Goal: Task Accomplishment & Management: Manage account settings

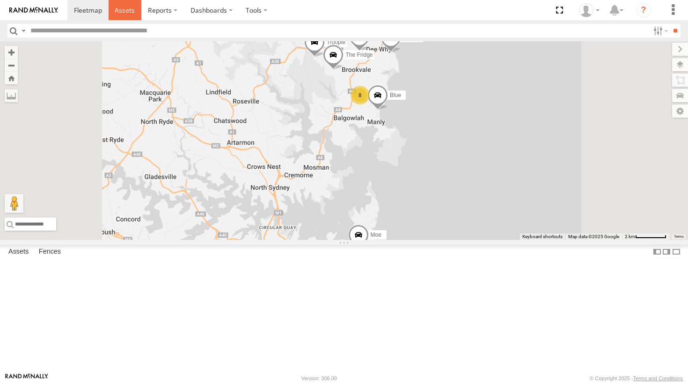
click at [132, 13] on span at bounding box center [125, 10] width 20 height 9
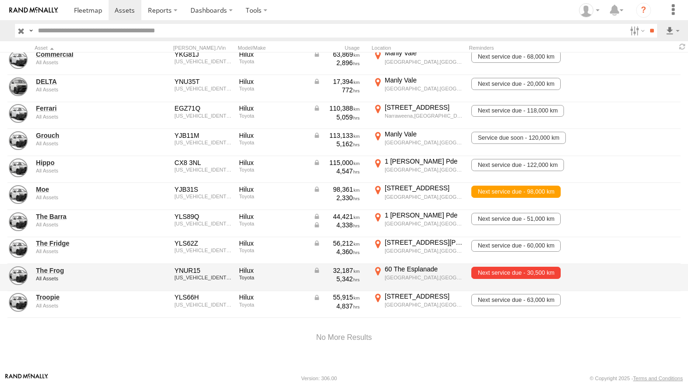
scroll to position [142, 0]
click at [58, 267] on link "The Frog" at bounding box center [81, 270] width 91 height 8
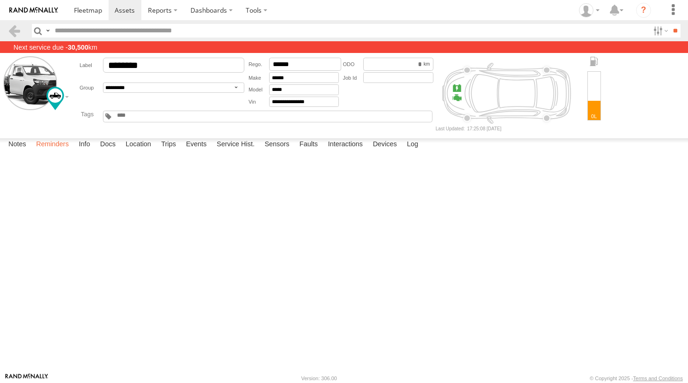
click at [60, 151] on label "Reminders" at bounding box center [52, 144] width 42 height 13
click at [16, 32] on link at bounding box center [14, 31] width 14 height 14
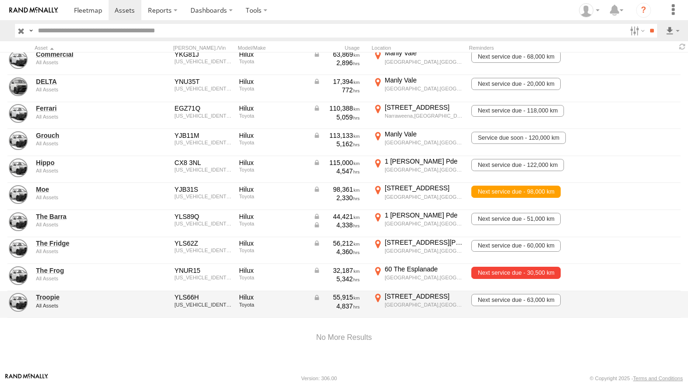
scroll to position [142, 0]
click at [53, 293] on link "Troopie" at bounding box center [81, 297] width 91 height 8
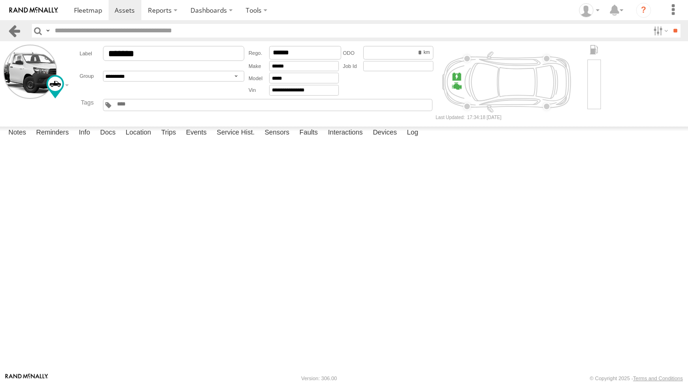
click at [20, 32] on link at bounding box center [14, 31] width 14 height 14
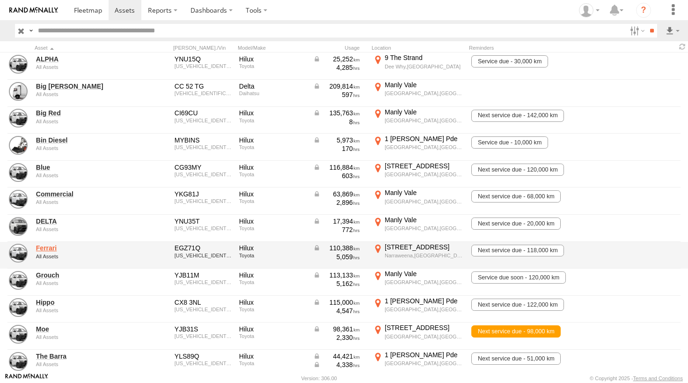
click at [50, 250] on link "Ferrari" at bounding box center [81, 248] width 91 height 8
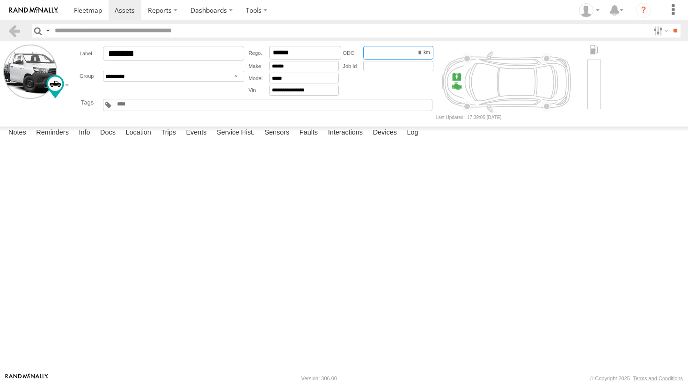
click at [422, 56] on input "*********" at bounding box center [398, 53] width 70 height 14
type input "******"
click at [414, 68] on input "text" at bounding box center [398, 66] width 70 height 11
click at [14, 25] on link at bounding box center [14, 31] width 14 height 14
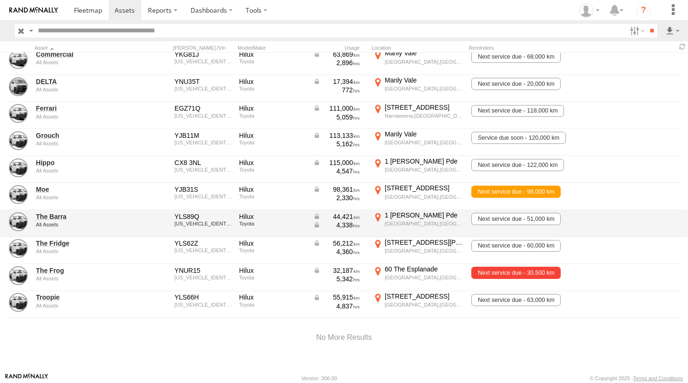
scroll to position [142, 0]
